Goal: Task Accomplishment & Management: Manage account settings

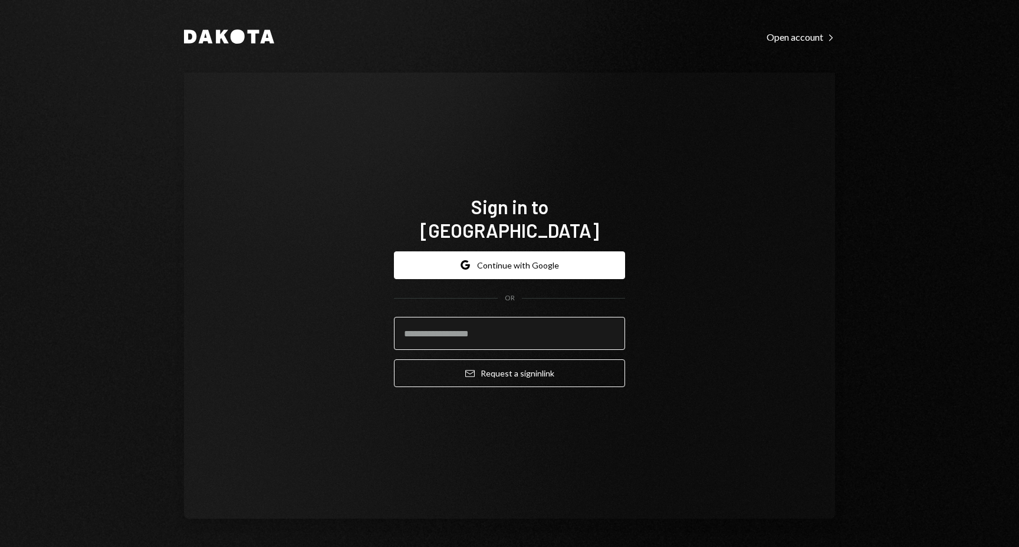
click at [479, 324] on input "email" at bounding box center [509, 333] width 231 height 33
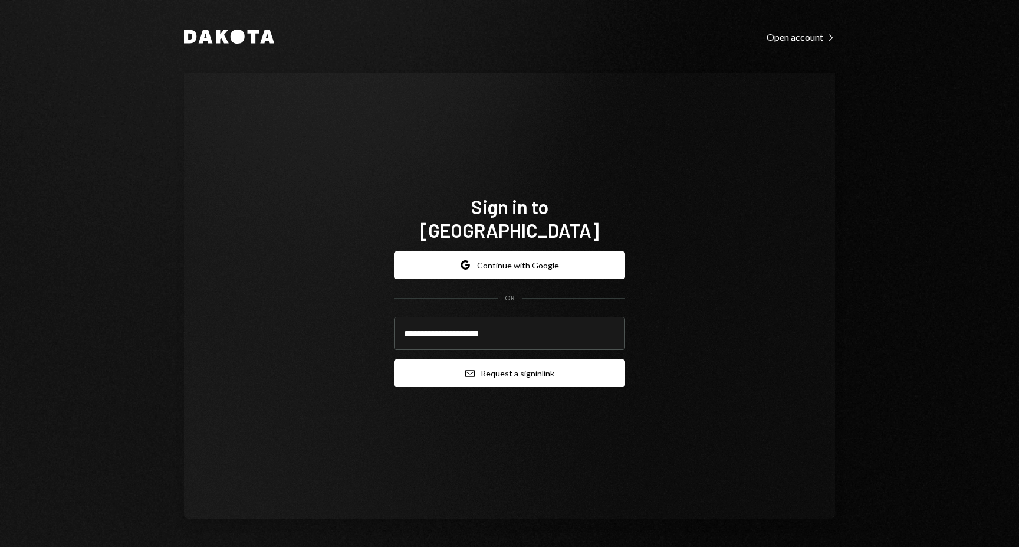
type input "**********"
click at [502, 365] on button "Email Request a sign in link" at bounding box center [509, 373] width 231 height 28
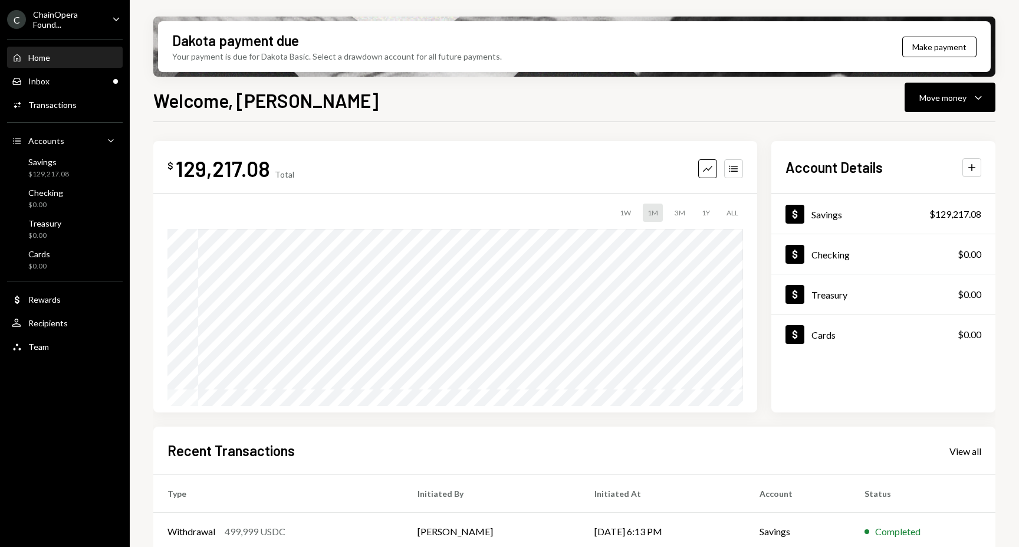
click at [456, 127] on div "$ 129,217.08 Total Graph Accounts 1W 1M 3M 1Y ALL Account Details Plus Dollar S…" at bounding box center [574, 423] width 842 height 603
click at [934, 101] on div "Move money" at bounding box center [942, 97] width 47 height 12
click at [917, 129] on div "Send" at bounding box center [940, 133] width 86 height 12
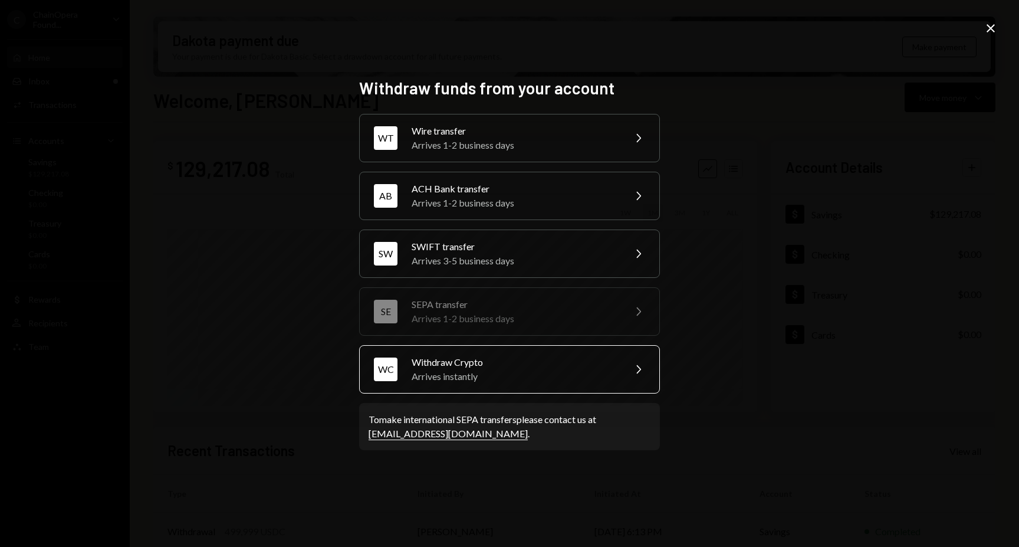
click at [462, 375] on div "Arrives instantly" at bounding box center [514, 376] width 205 height 14
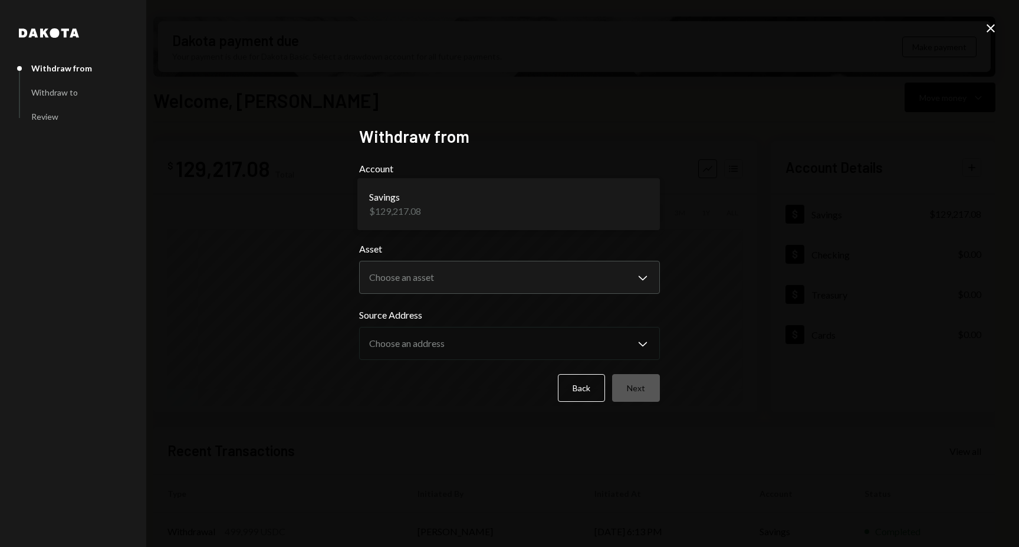
click at [441, 218] on body "C ChainOpera Found... Caret Down Home Home Inbox Inbox Activities Transactions …" at bounding box center [509, 273] width 1019 height 547
click at [439, 272] on body "C ChainOpera Found... Caret Down Home Home Inbox Inbox Activities Transactions …" at bounding box center [509, 273] width 1019 height 547
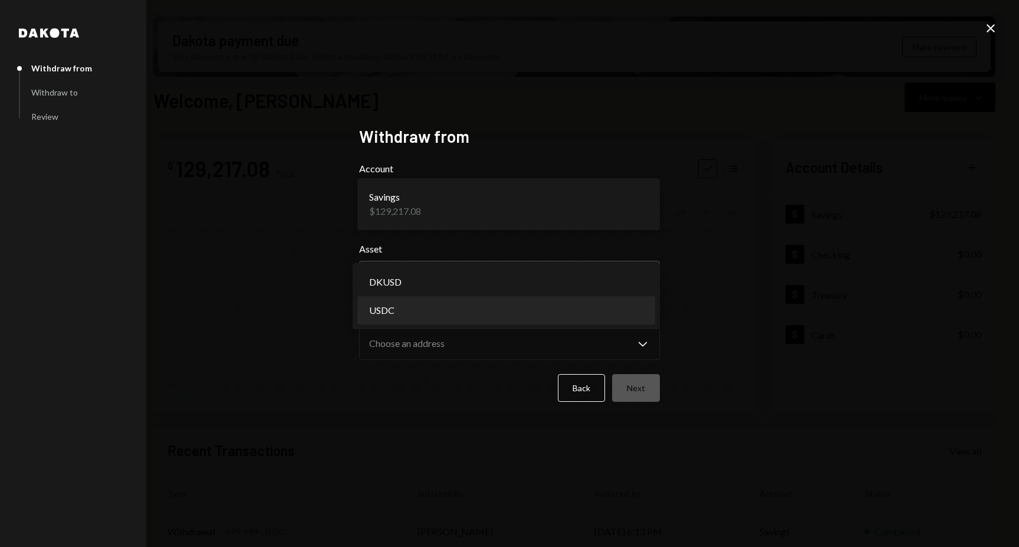
select select "****"
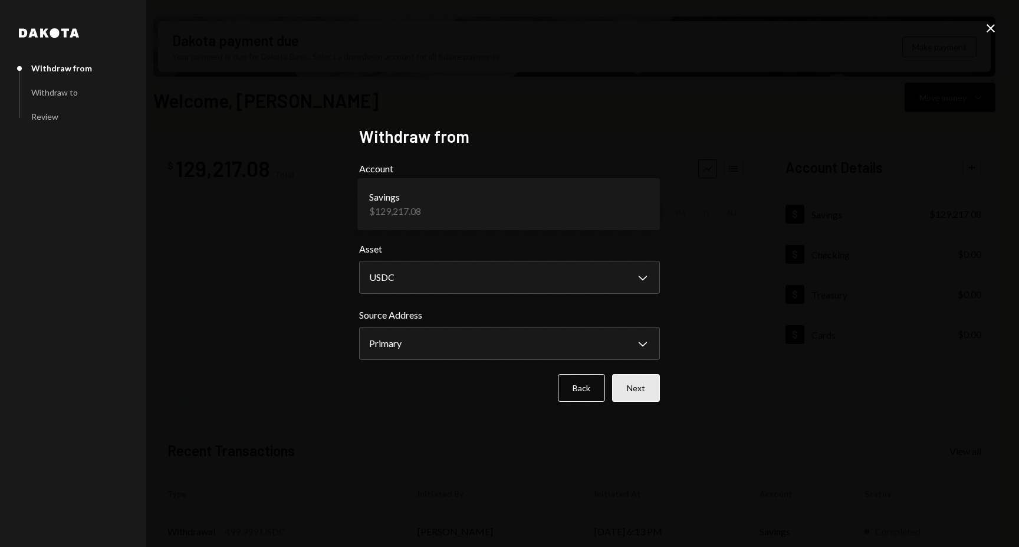
click at [633, 394] on button "Next" at bounding box center [636, 388] width 48 height 28
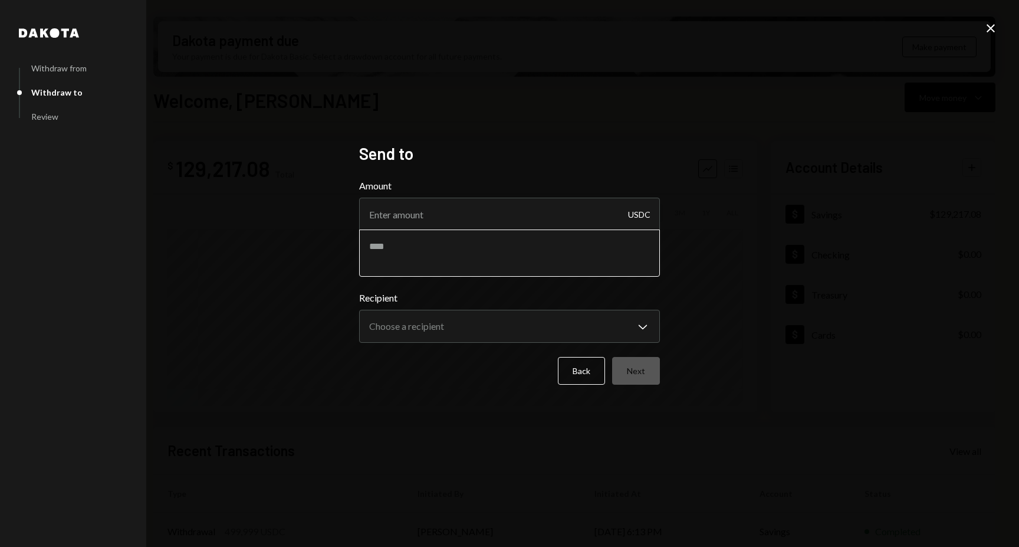
click at [462, 255] on textarea at bounding box center [509, 252] width 301 height 47
click at [452, 222] on input "Amount" at bounding box center [509, 214] width 301 height 33
type input "6"
type input "7000"
click at [416, 418] on div "**********" at bounding box center [509, 273] width 1019 height 547
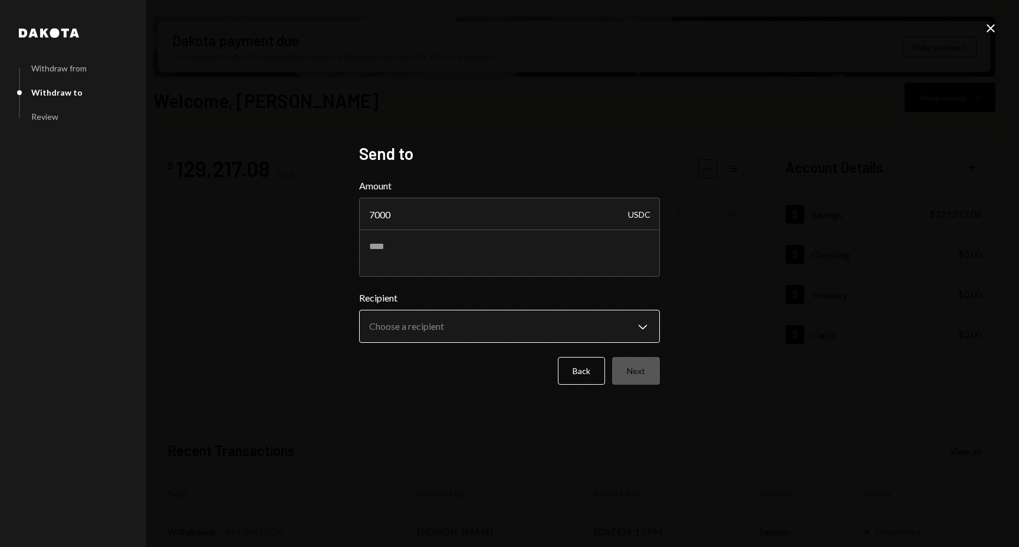
click at [437, 328] on body "C ChainOpera Found... Caret Down Home Home Inbox Inbox Activities Transactions …" at bounding box center [509, 273] width 1019 height 547
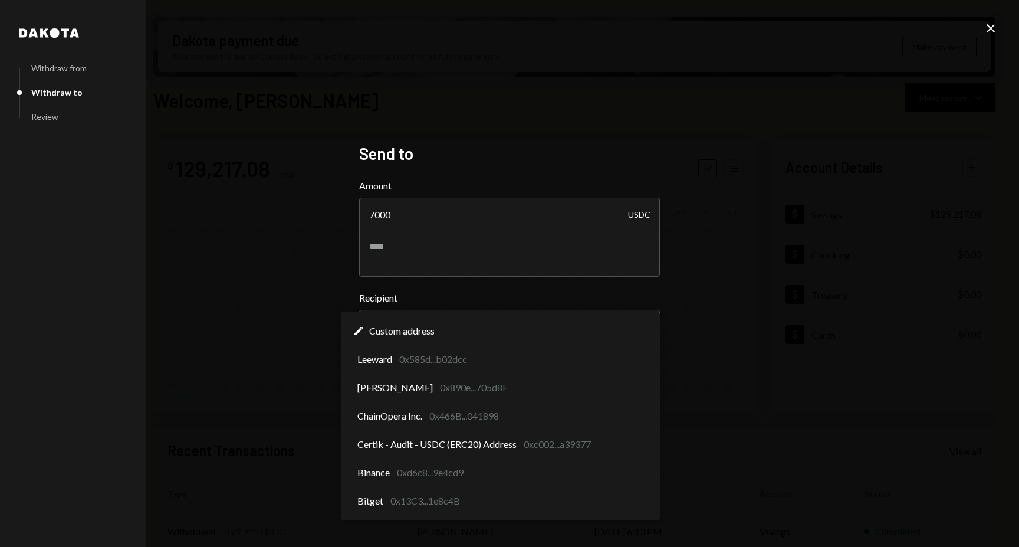
click at [295, 394] on div "**********" at bounding box center [509, 273] width 1019 height 547
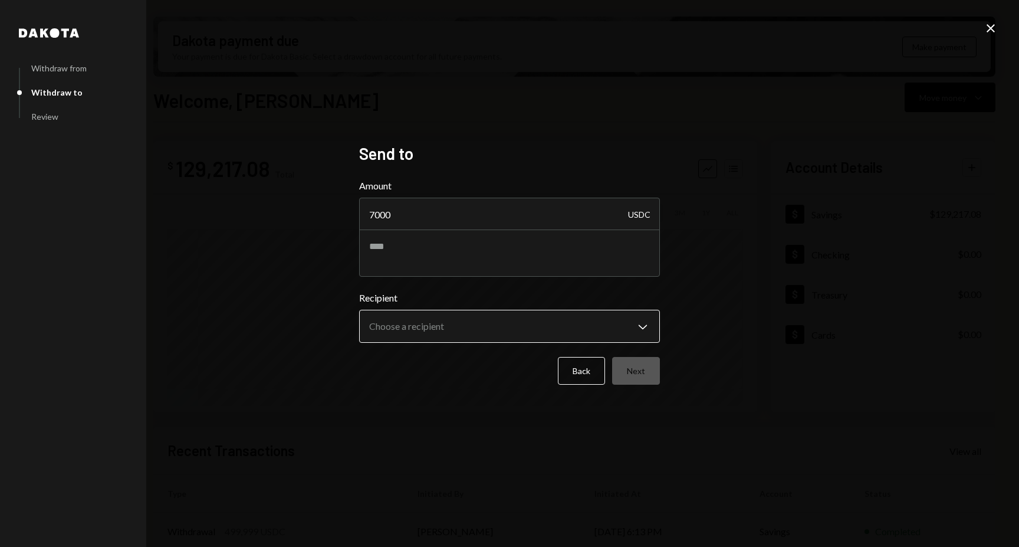
click at [419, 325] on body "C ChainOpera Found... Caret Down Home Home Inbox Inbox Activities Transactions …" at bounding box center [509, 273] width 1019 height 547
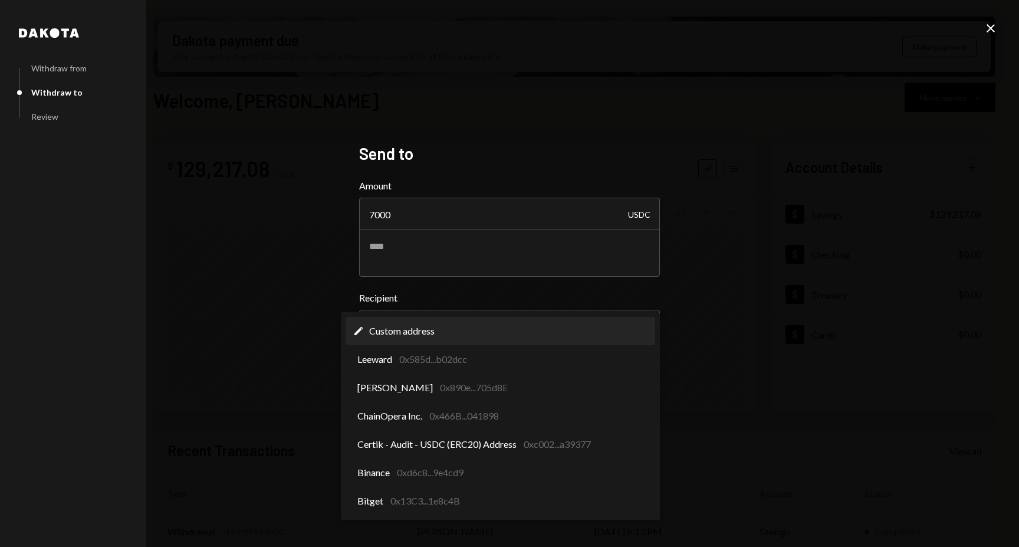
select select "**********"
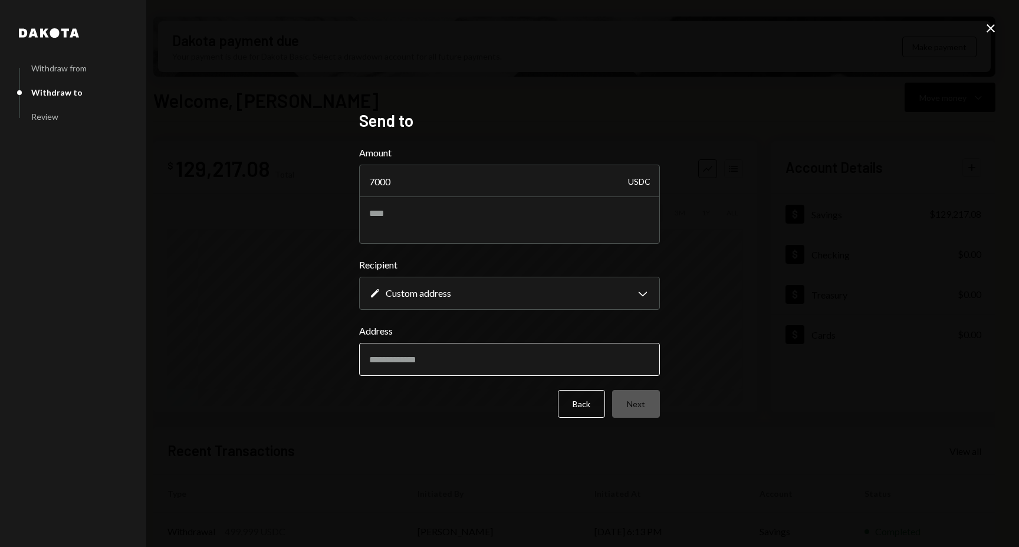
click at [446, 357] on input "Address" at bounding box center [509, 359] width 301 height 33
paste input "**********"
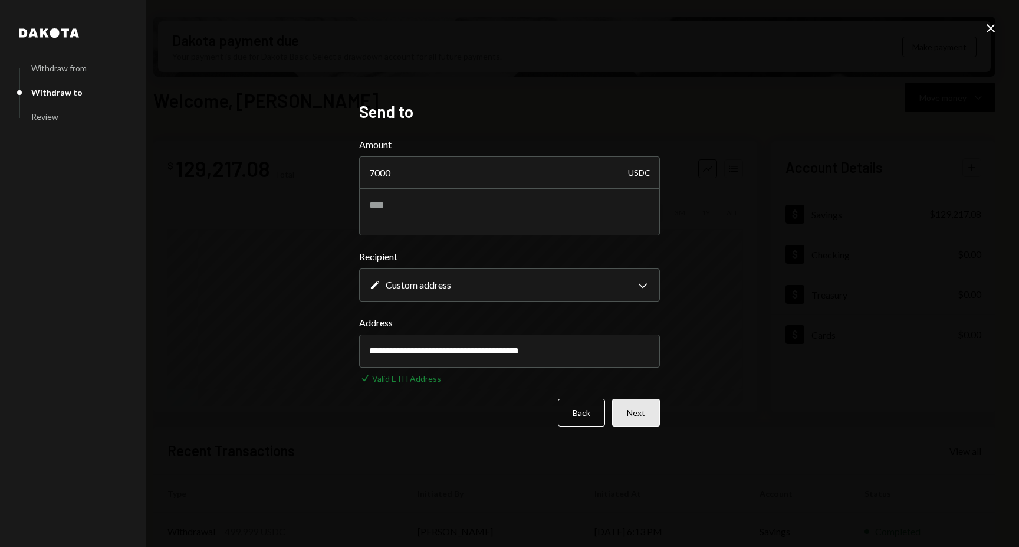
type input "**********"
click at [640, 412] on button "Next" at bounding box center [636, 413] width 48 height 28
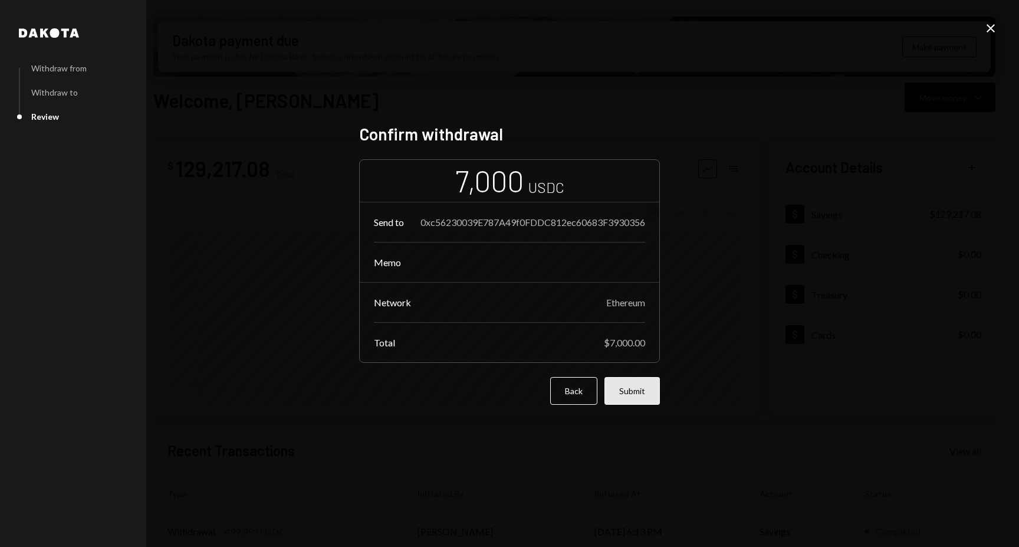
click at [627, 393] on button "Submit" at bounding box center [631, 391] width 55 height 28
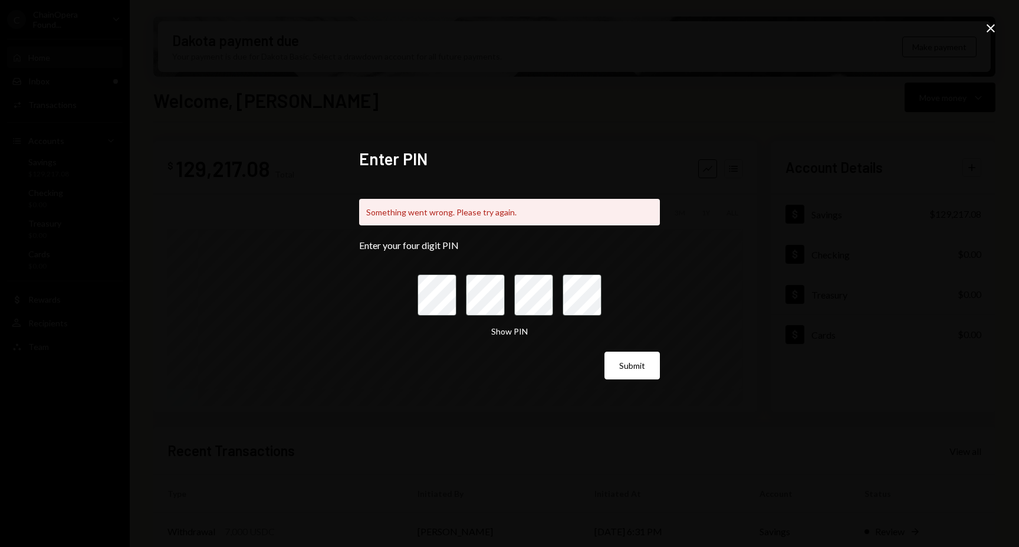
click at [991, 26] on icon "Close" at bounding box center [991, 28] width 14 height 14
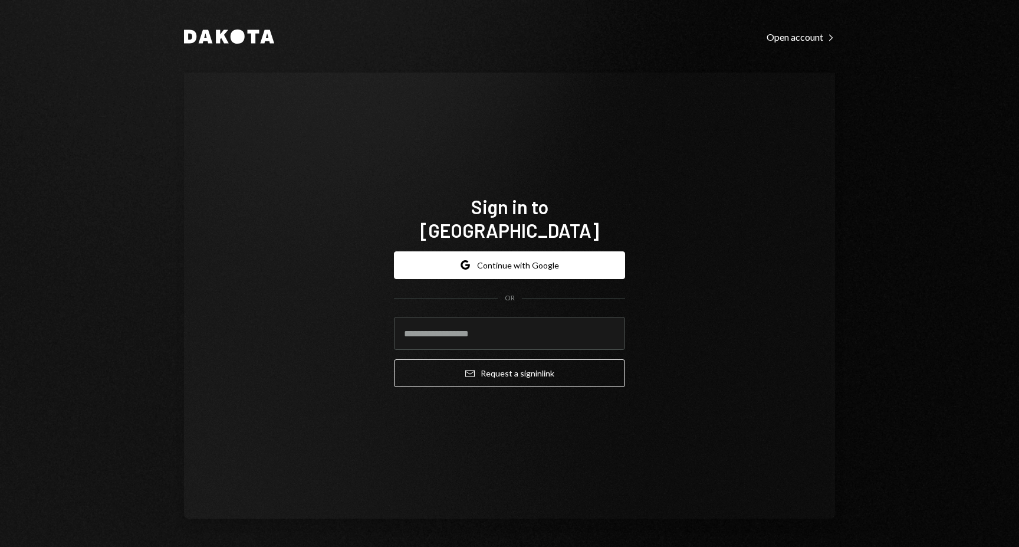
type input "**********"
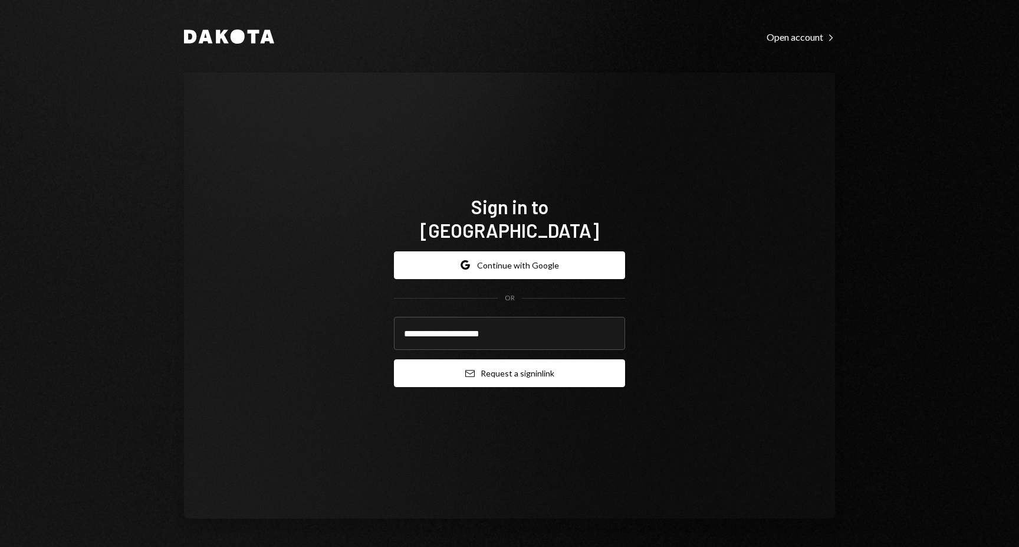
click at [479, 359] on button "Email Request a sign in link" at bounding box center [509, 373] width 231 height 28
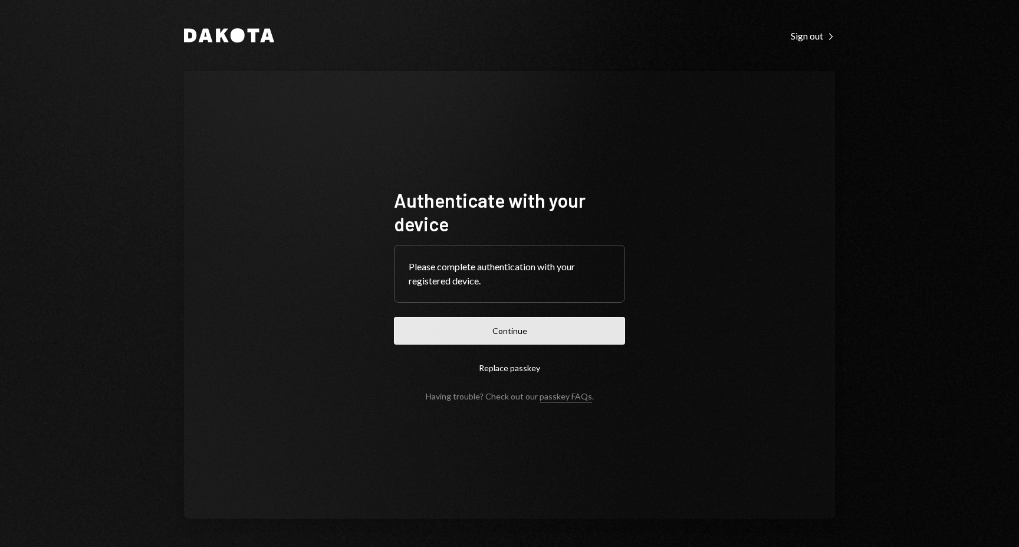
click at [515, 331] on button "Continue" at bounding box center [509, 331] width 231 height 28
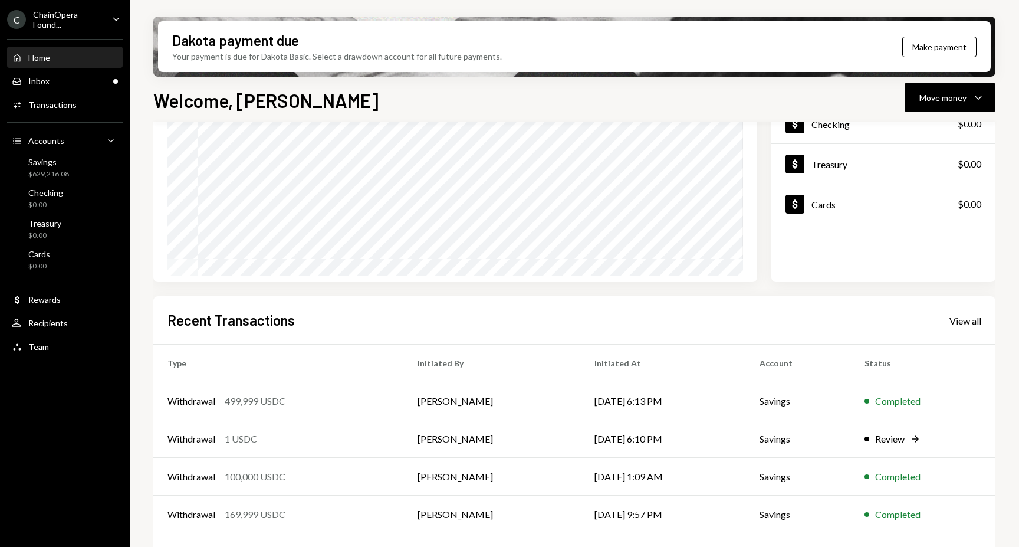
scroll to position [164, 0]
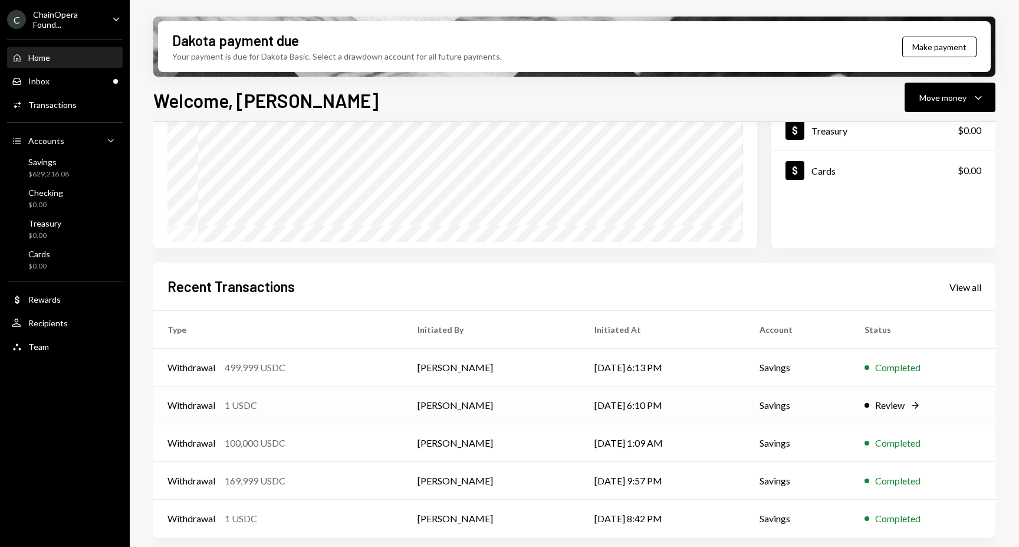
click at [895, 403] on div "Review" at bounding box center [889, 405] width 29 height 14
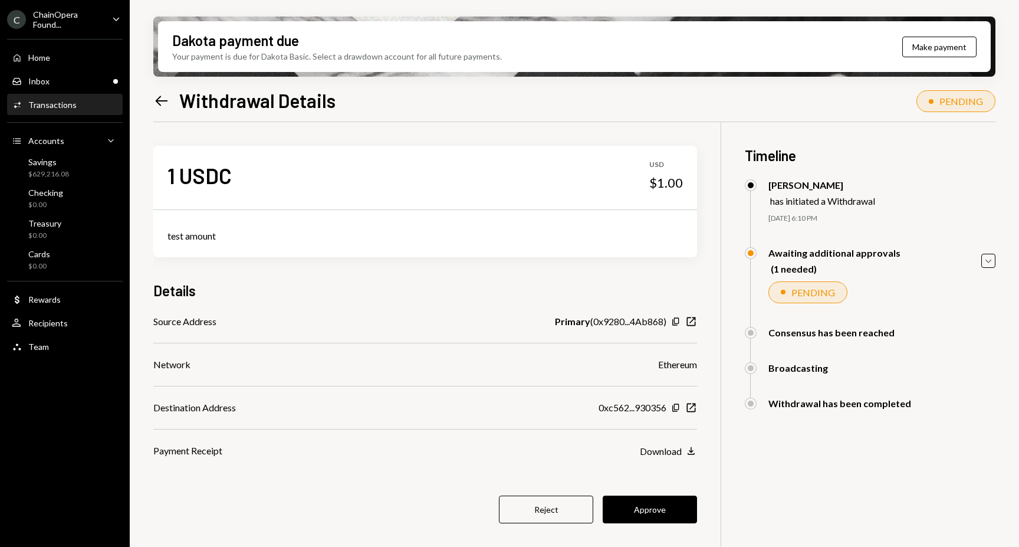
click at [163, 94] on icon "Left Arrow" at bounding box center [161, 101] width 17 height 17
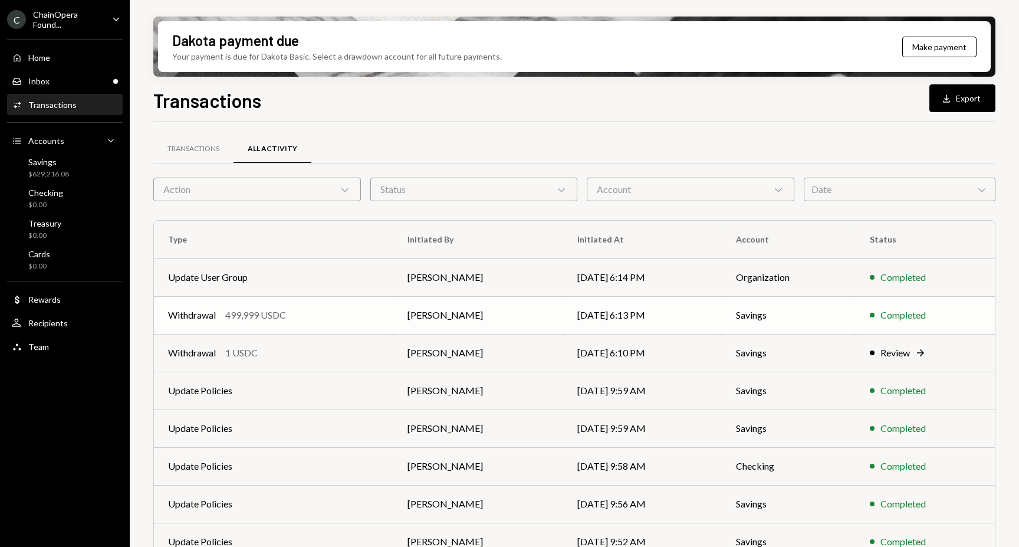
drag, startPoint x: 573, startPoint y: 320, endPoint x: 672, endPoint y: 324, distance: 99.7
click at [672, 324] on td "[DATE] 6:13 PM" at bounding box center [642, 315] width 159 height 38
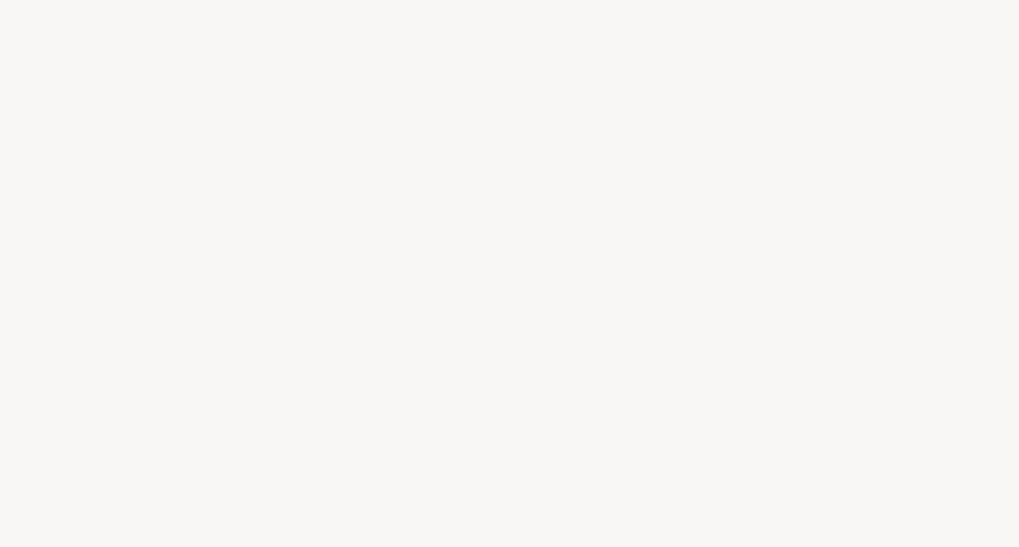
click at [672, 324] on div at bounding box center [509, 273] width 1019 height 547
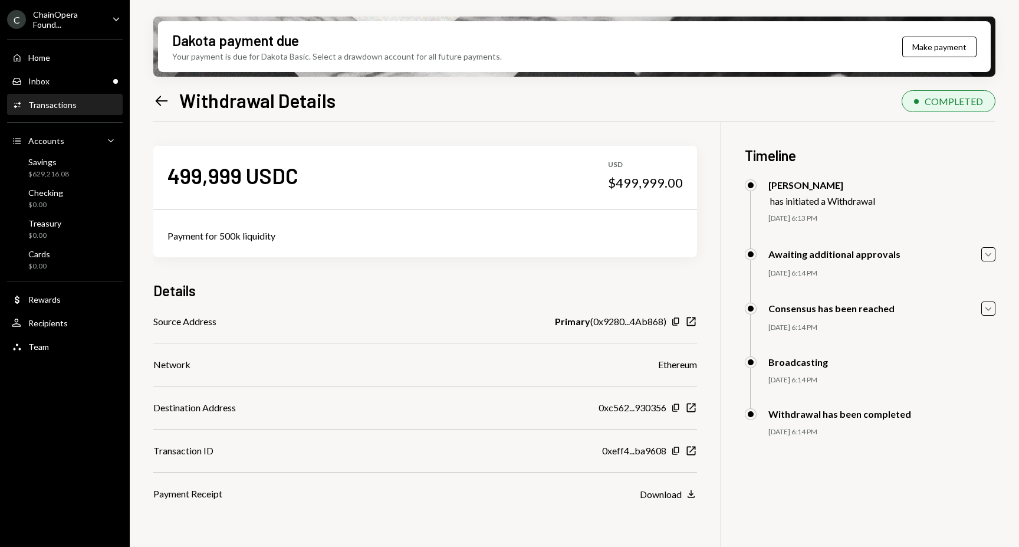
click at [716, 275] on div "499,999 USDC USD $499,999.00 Payment for 500k liquidity Details Source Address …" at bounding box center [574, 395] width 842 height 547
click at [162, 99] on icon "Left Arrow" at bounding box center [161, 101] width 17 height 17
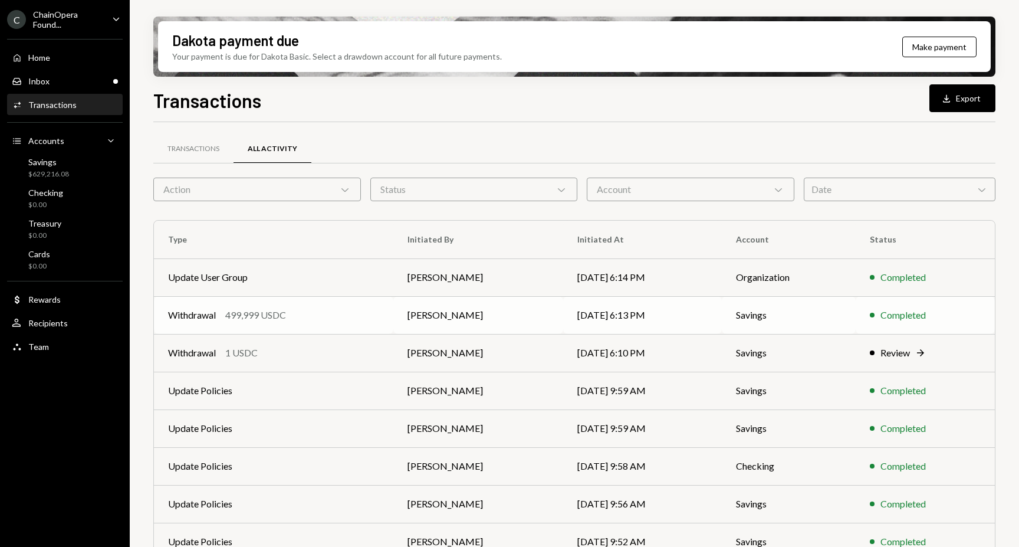
click at [656, 311] on td "[DATE] 6:13 PM" at bounding box center [642, 315] width 159 height 38
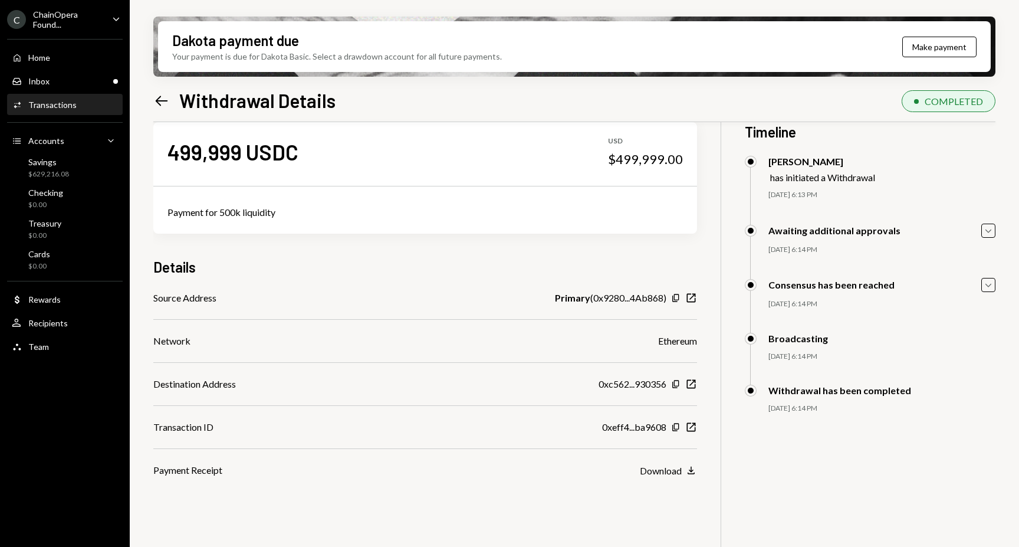
scroll to position [24, 0]
click at [721, 312] on div at bounding box center [721, 371] width 1 height 547
click at [789, 398] on div "Withdrawal has been completed 09/24/25 6:14 PM Ling Yong Approved Ling Yong App…" at bounding box center [870, 410] width 251 height 52
click at [675, 385] on icon "button" at bounding box center [675, 383] width 6 height 8
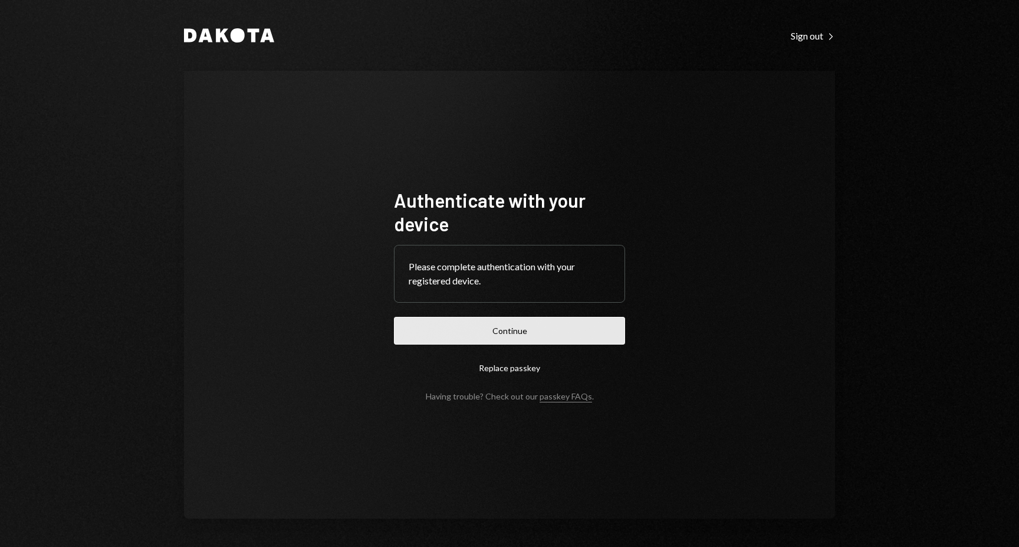
click at [550, 333] on button "Continue" at bounding box center [509, 331] width 231 height 28
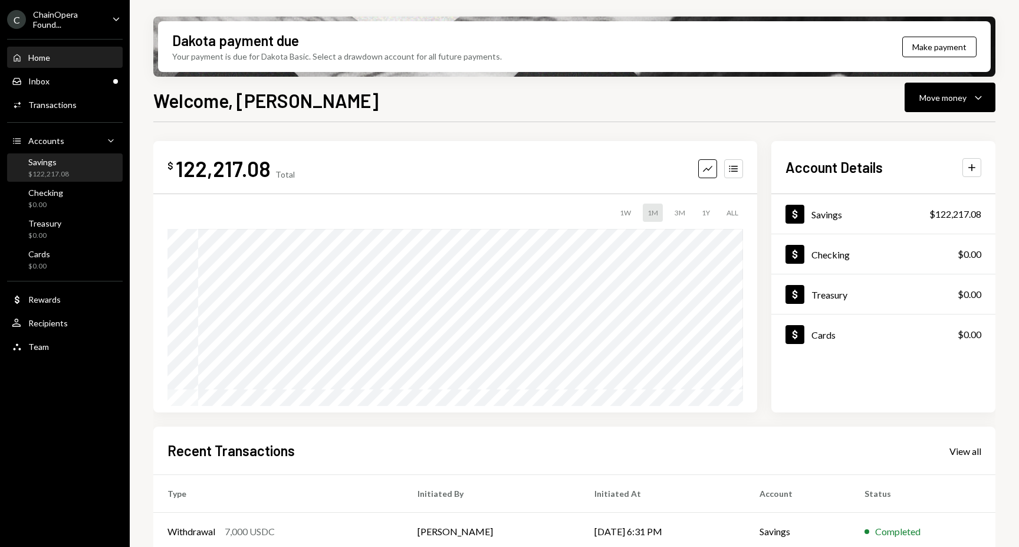
click at [55, 166] on div "Savings $122,217.08" at bounding box center [48, 168] width 41 height 22
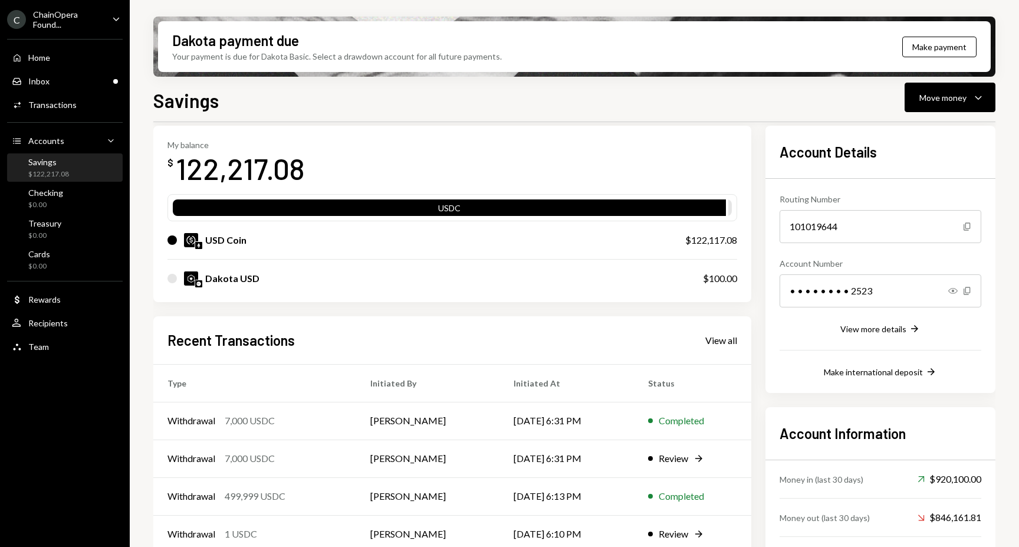
scroll to position [106, 0]
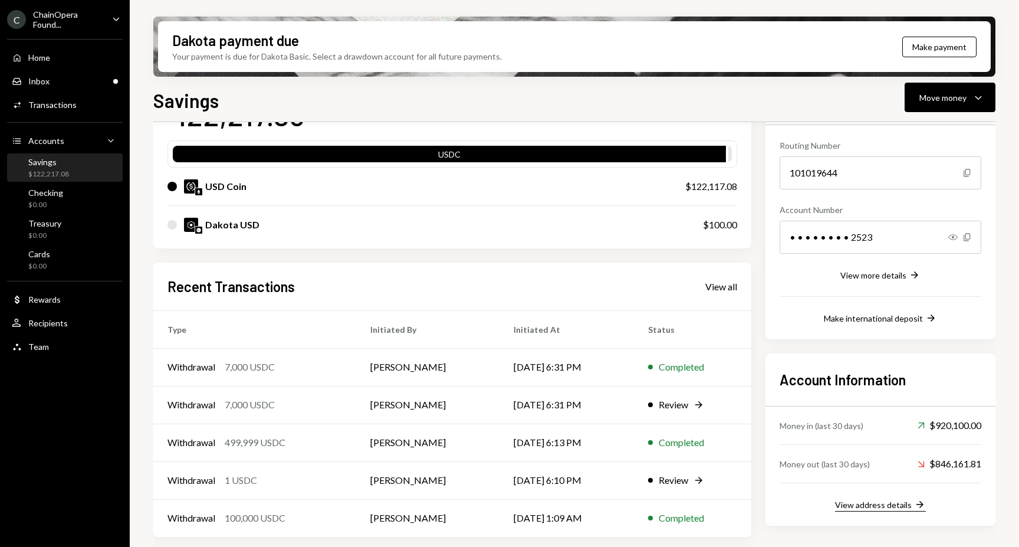
click at [890, 506] on div "View address details" at bounding box center [873, 504] width 77 height 10
